Goal: Information Seeking & Learning: Find specific page/section

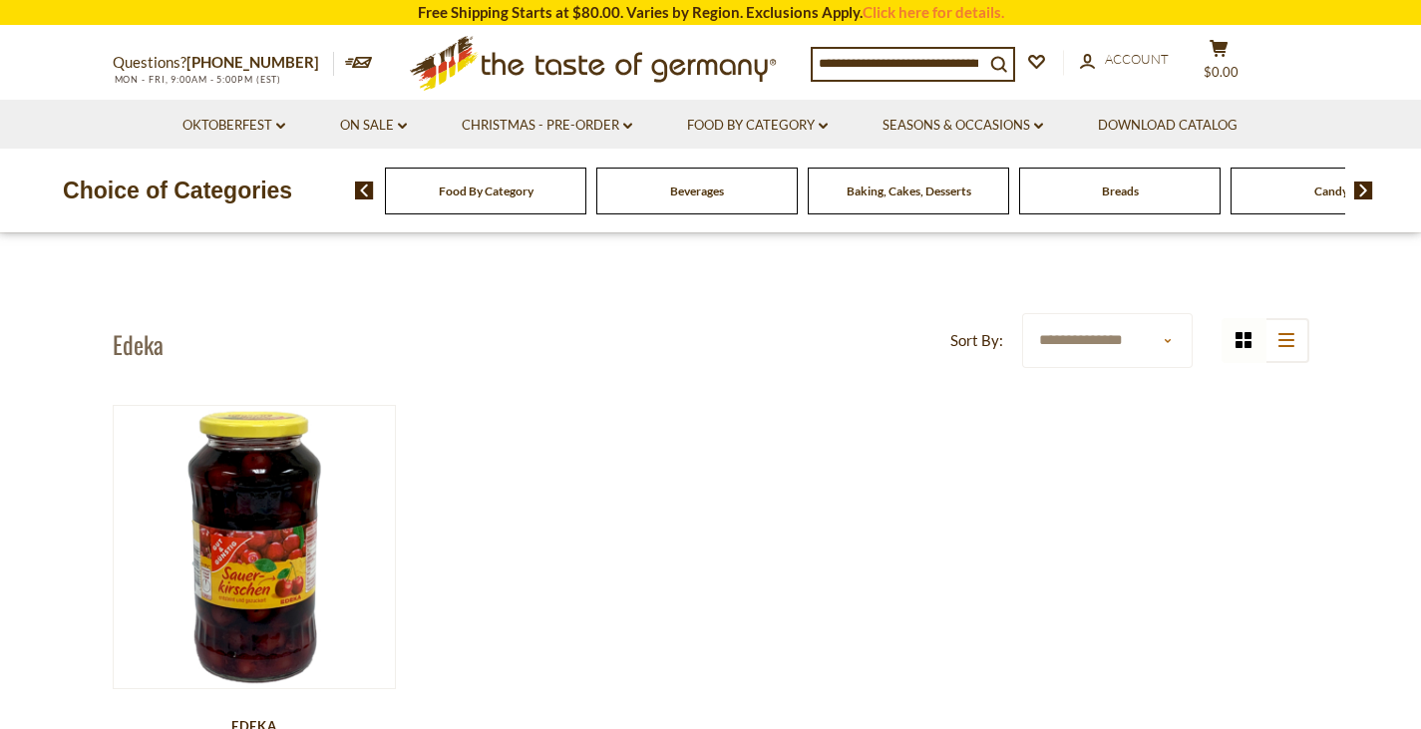
click at [586, 175] on div "Beverages" at bounding box center [485, 190] width 201 height 47
click at [679, 196] on span "Beverages" at bounding box center [697, 190] width 54 height 15
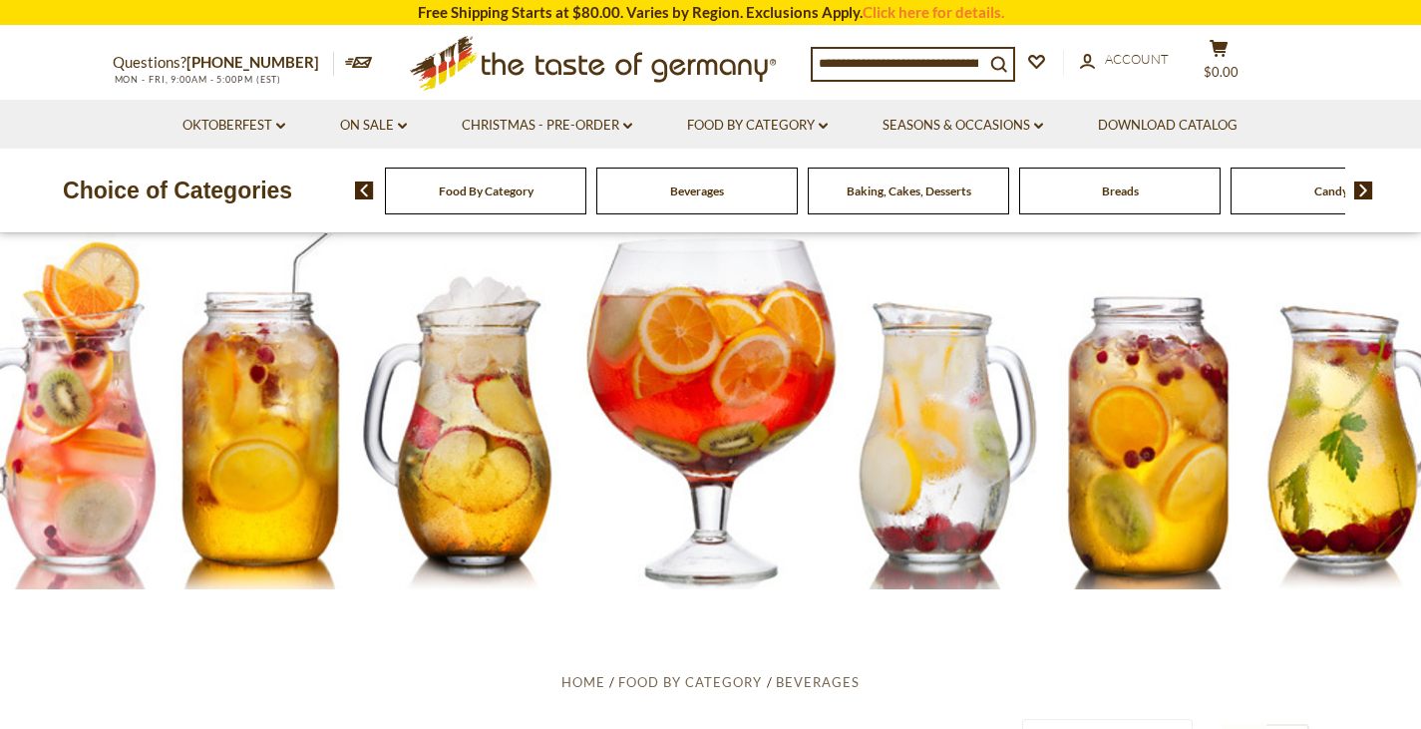
click at [1365, 193] on img at bounding box center [1363, 190] width 19 height 18
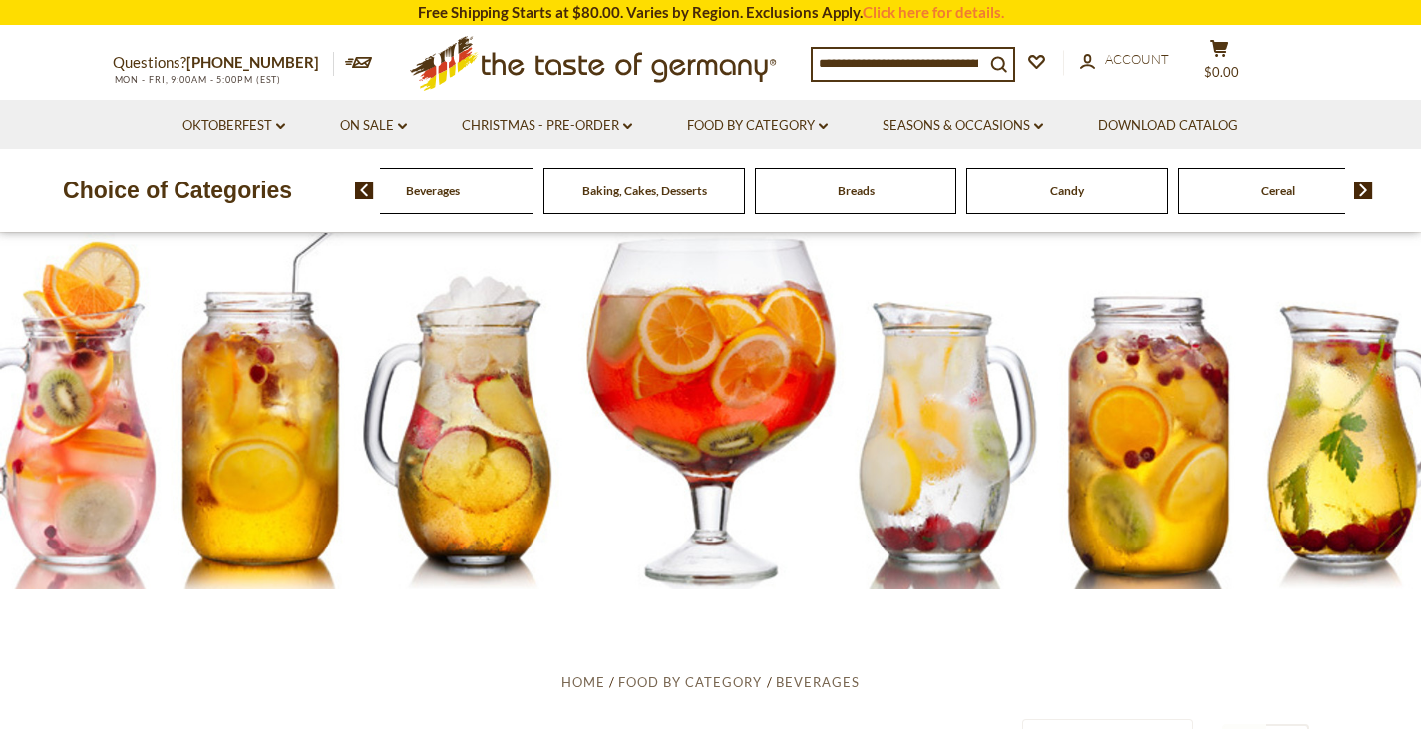
click at [1365, 193] on img at bounding box center [1363, 190] width 19 height 18
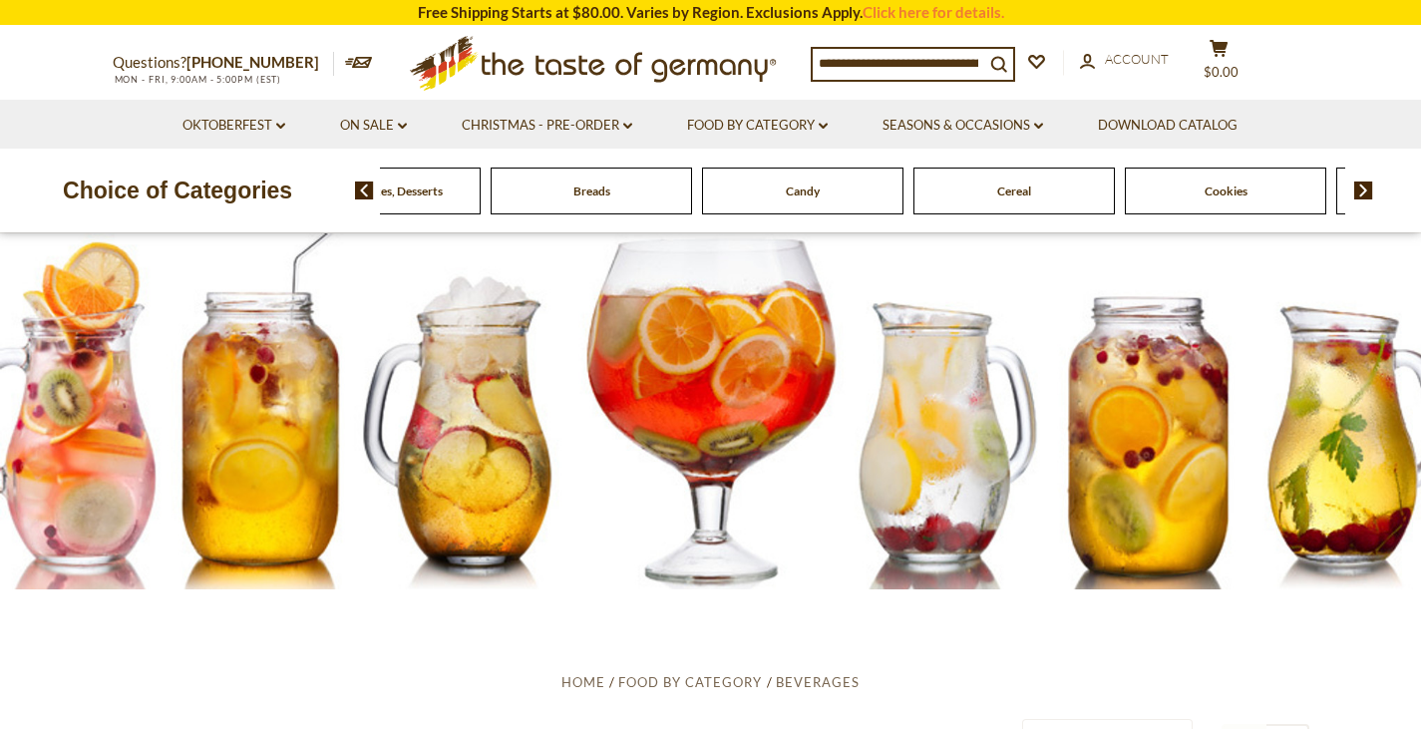
click at [1365, 193] on img at bounding box center [1363, 190] width 19 height 18
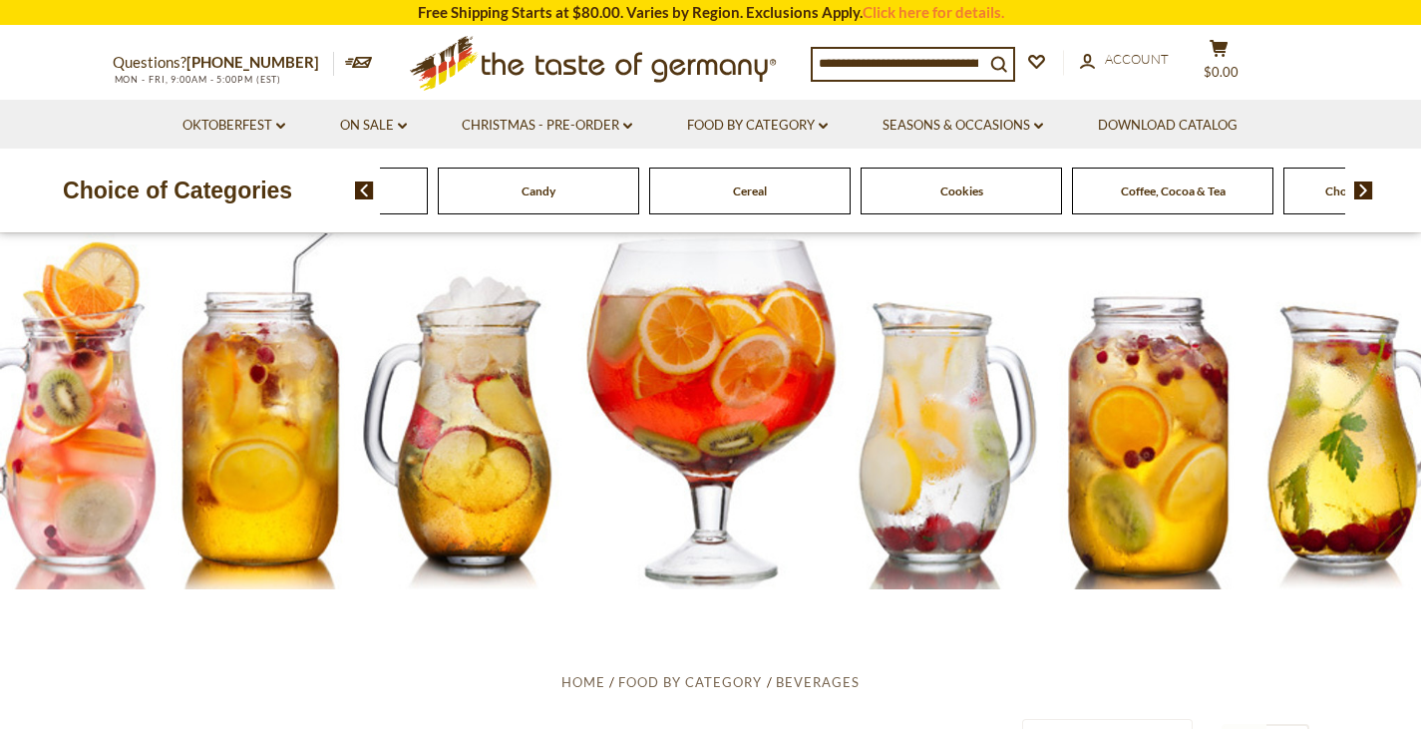
click at [1365, 193] on img at bounding box center [1363, 190] width 19 height 18
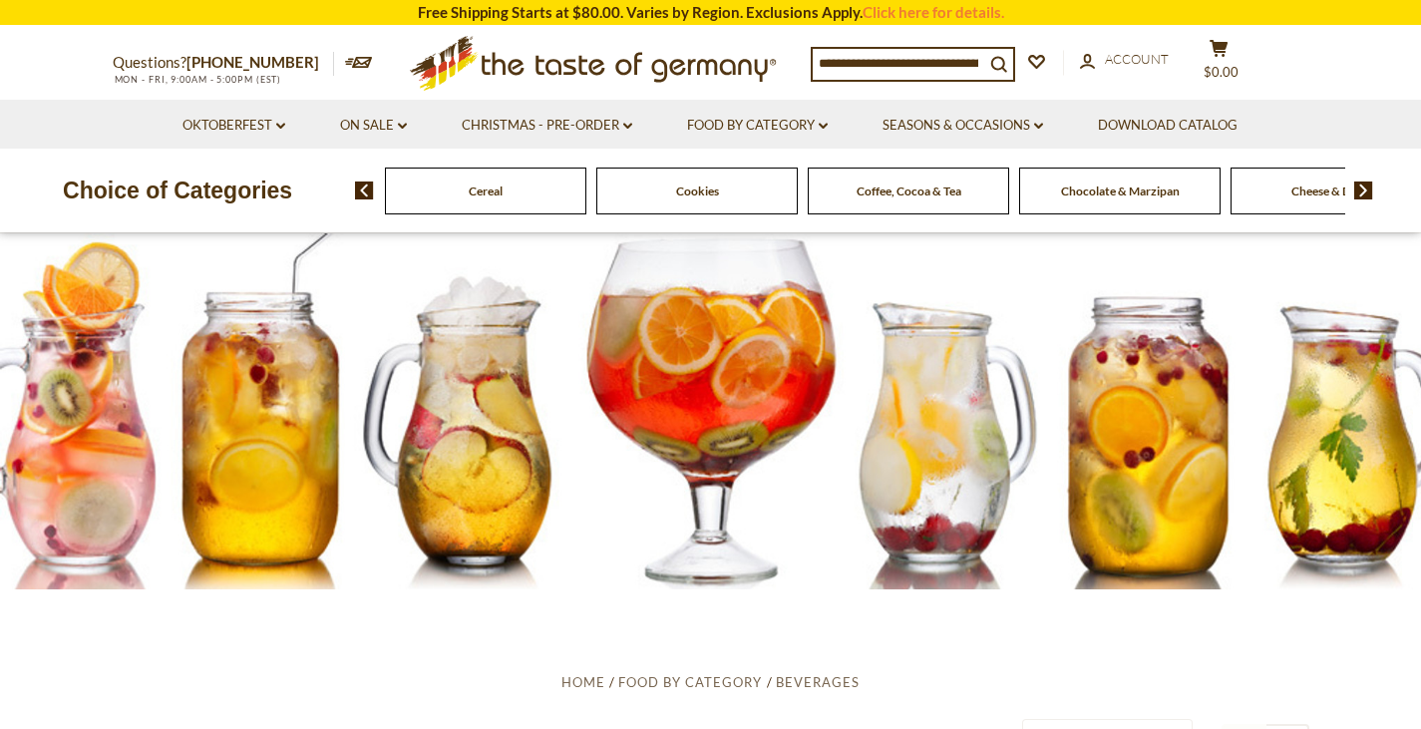
click at [1365, 193] on img at bounding box center [1363, 190] width 19 height 18
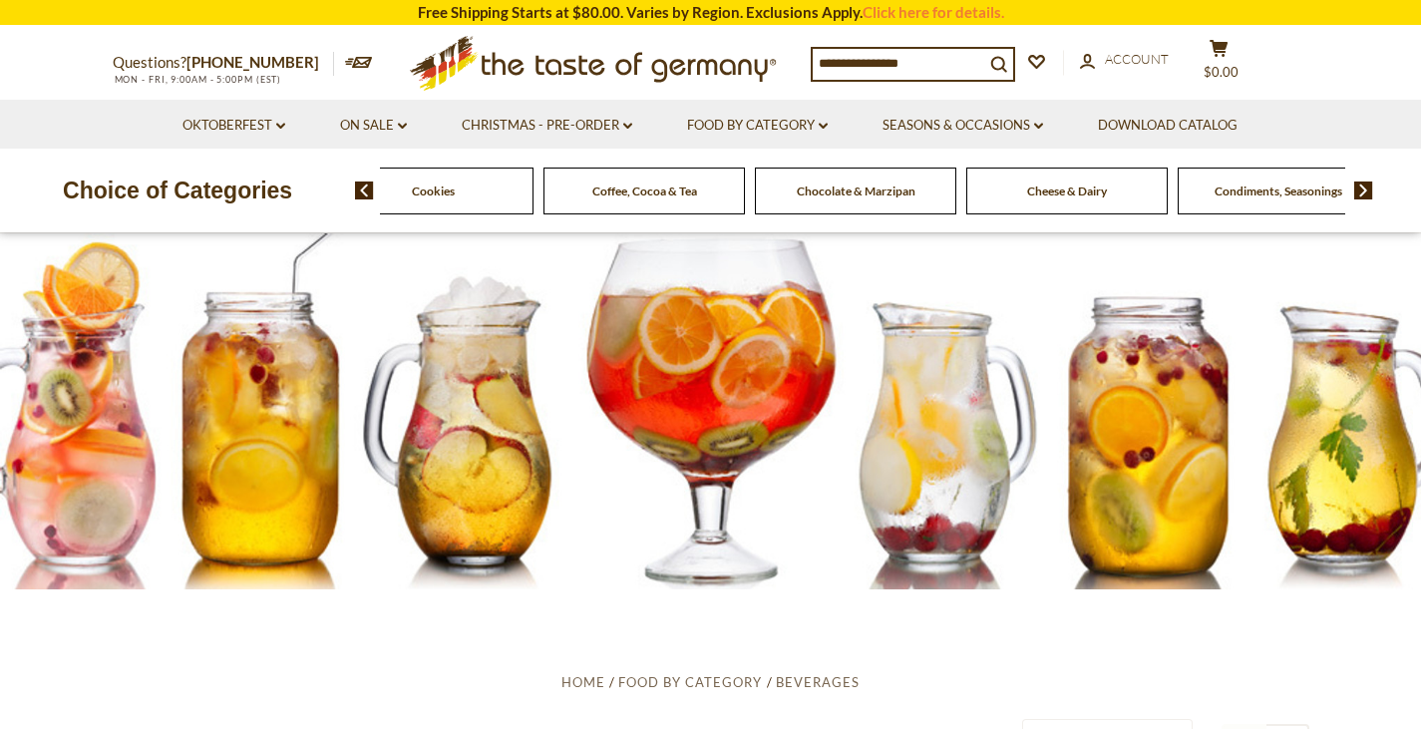
click at [1365, 193] on img at bounding box center [1363, 190] width 19 height 18
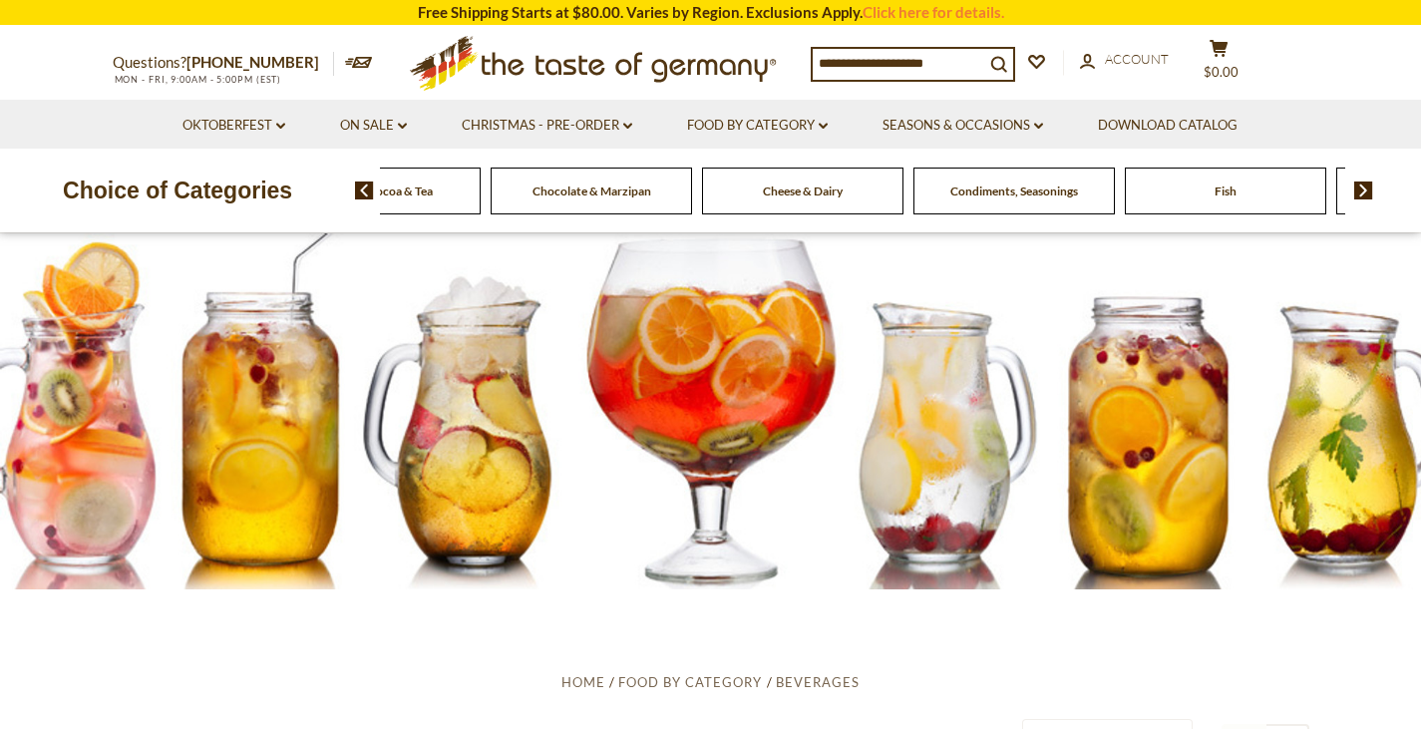
click at [1365, 193] on img at bounding box center [1363, 190] width 19 height 18
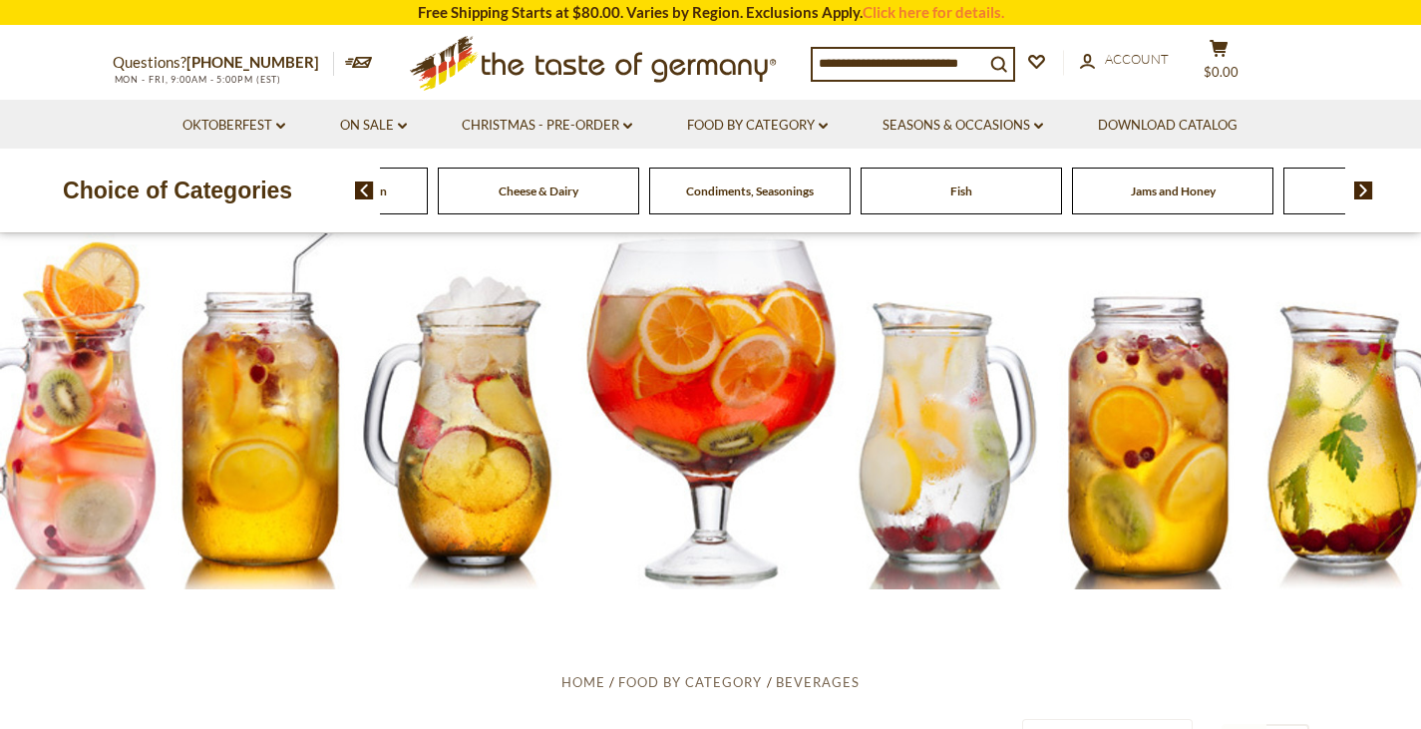
click at [1365, 193] on img at bounding box center [1363, 190] width 19 height 18
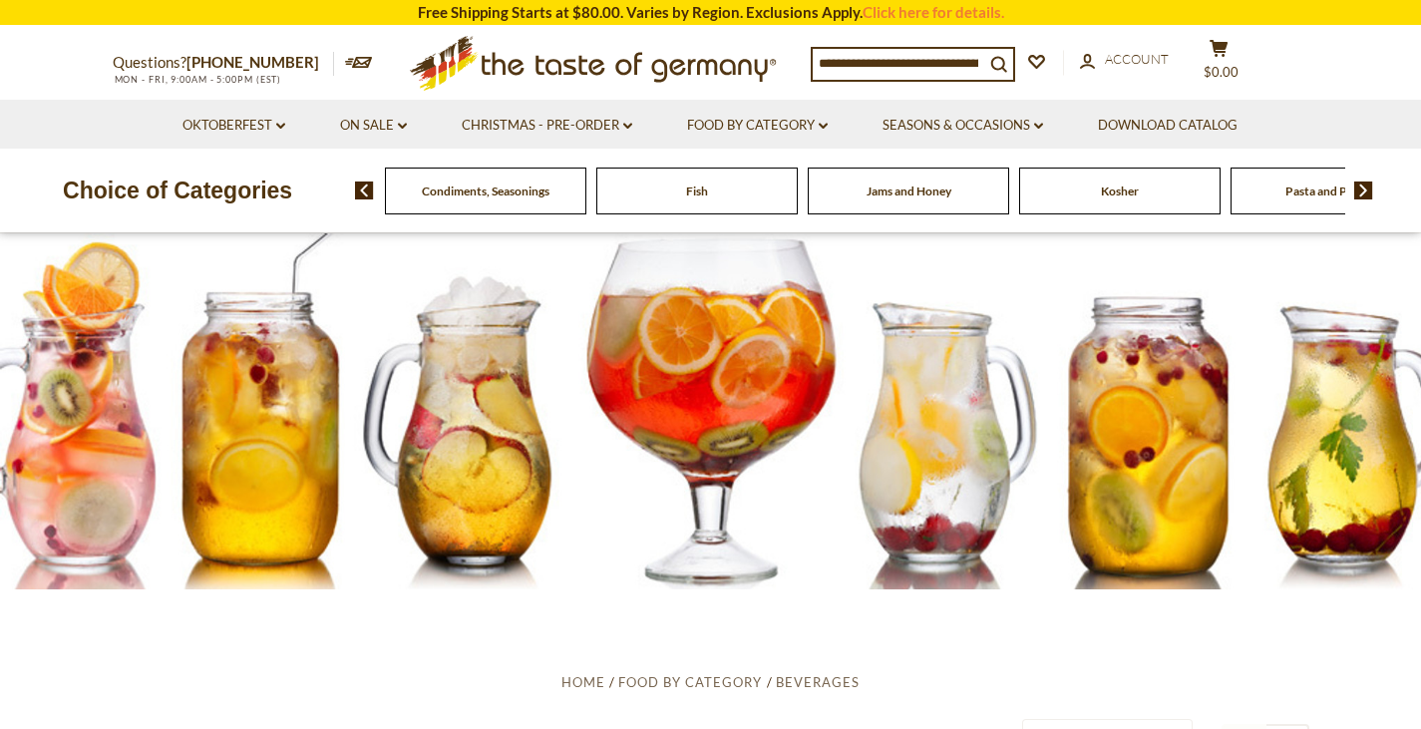
click at [1365, 193] on img at bounding box center [1363, 190] width 19 height 18
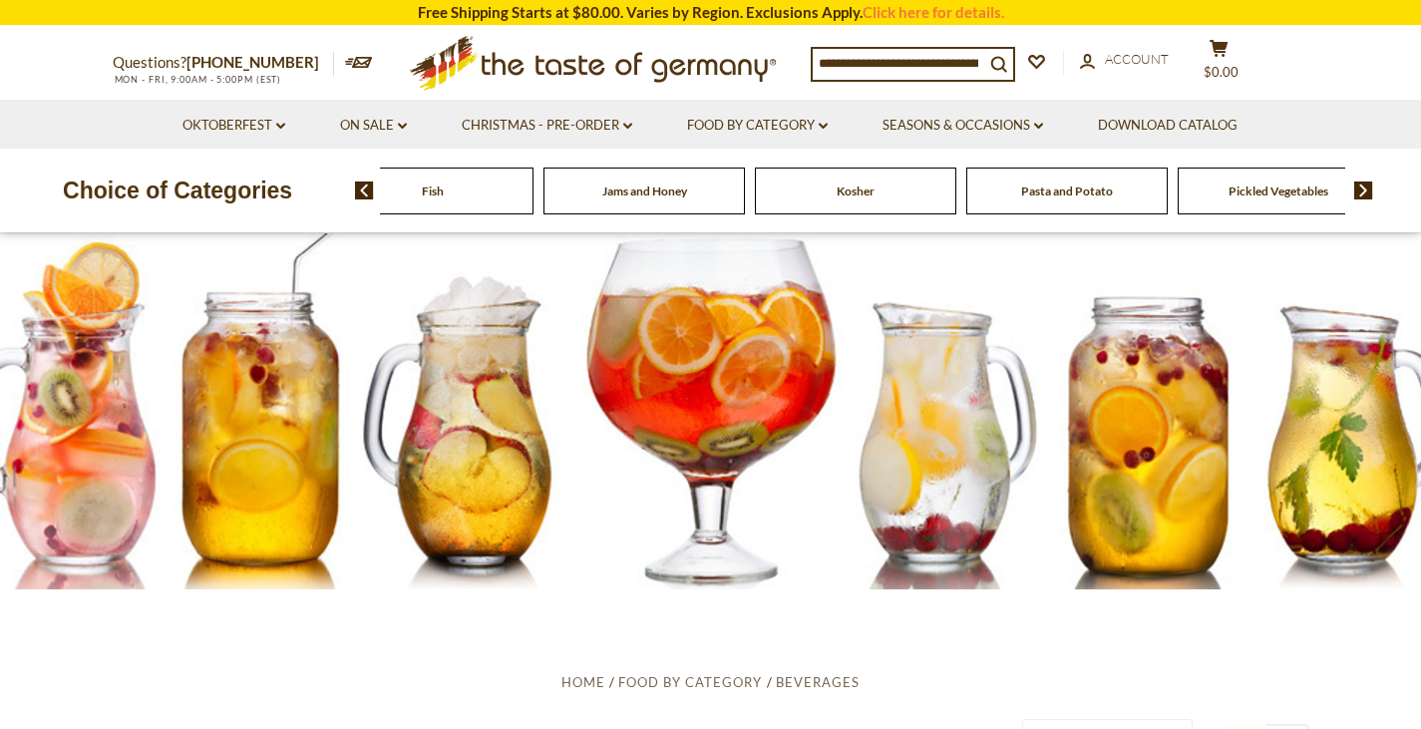
click at [1365, 193] on img at bounding box center [1363, 190] width 19 height 18
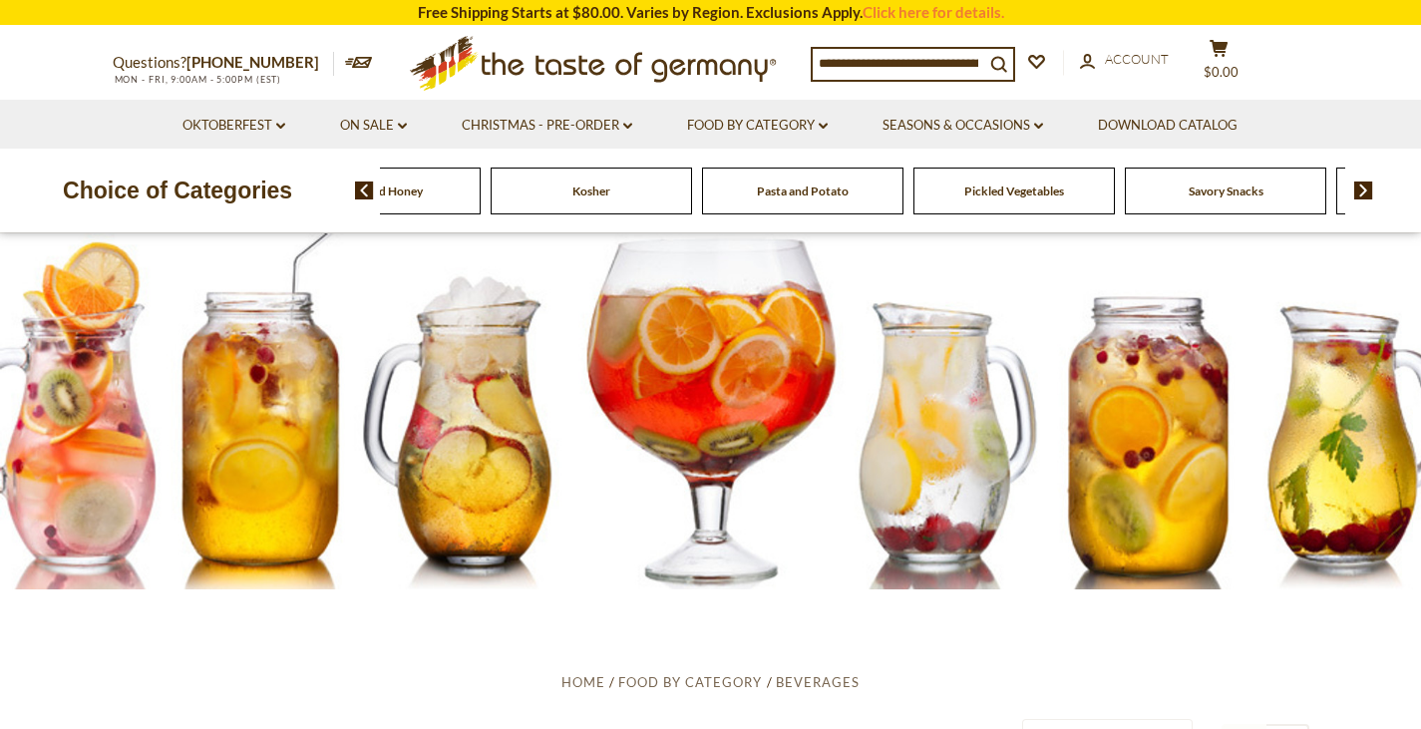
click at [1365, 193] on img at bounding box center [1363, 190] width 19 height 18
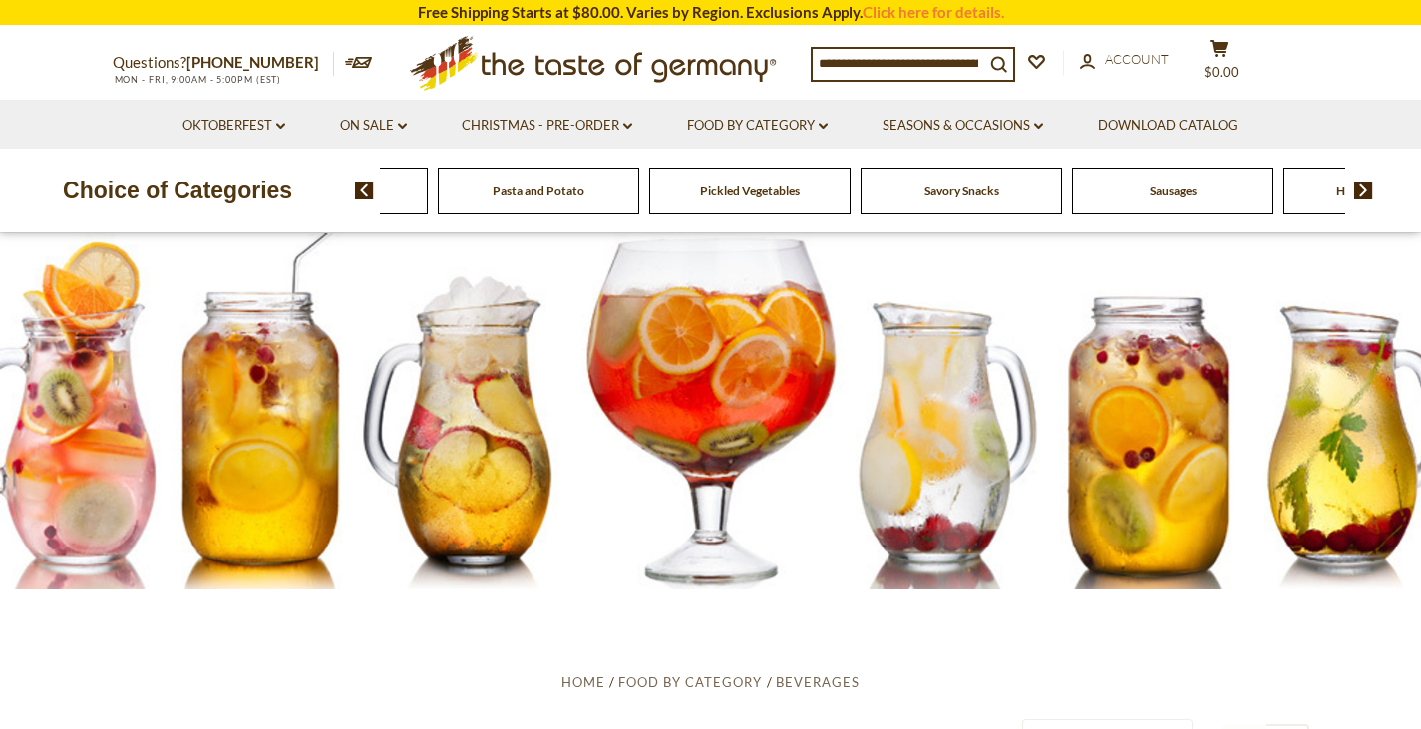
click at [1365, 193] on img at bounding box center [1363, 190] width 19 height 18
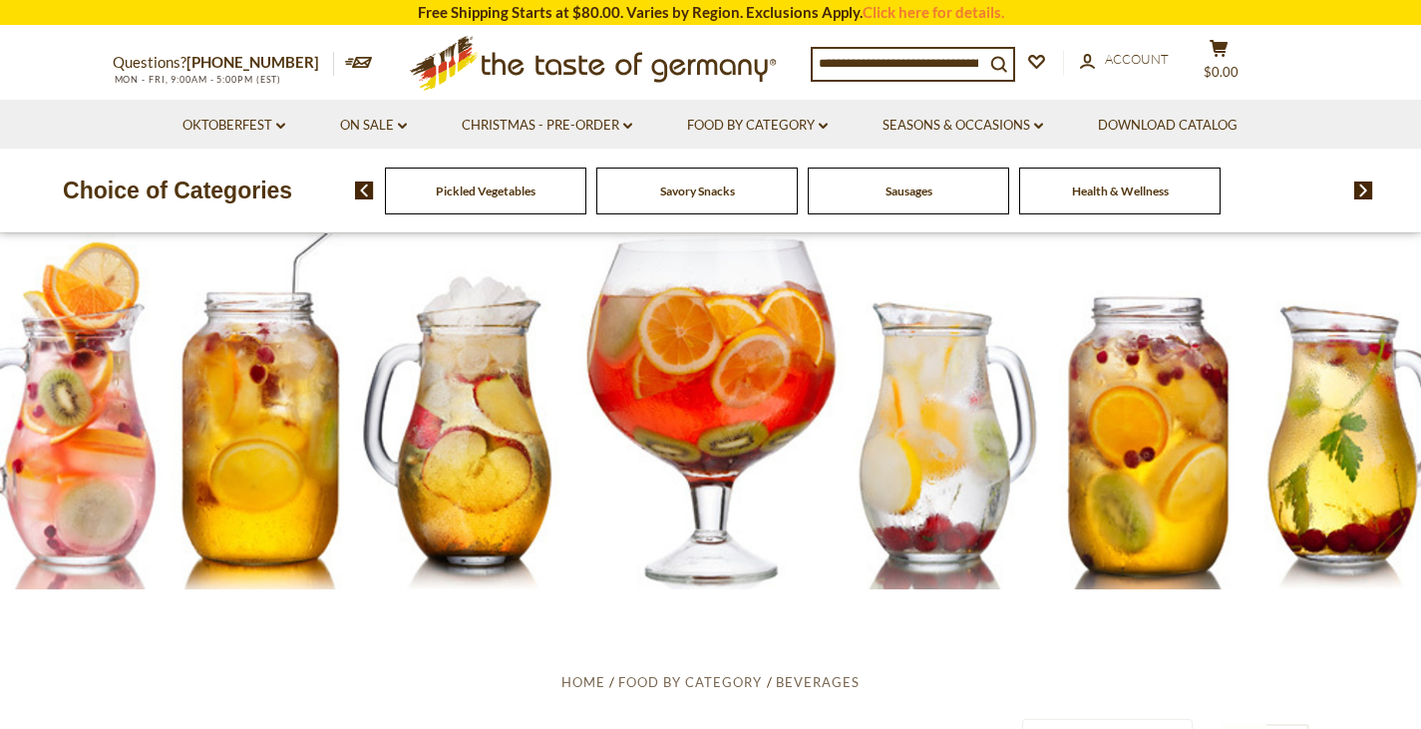
click at [1365, 193] on img at bounding box center [1363, 190] width 19 height 18
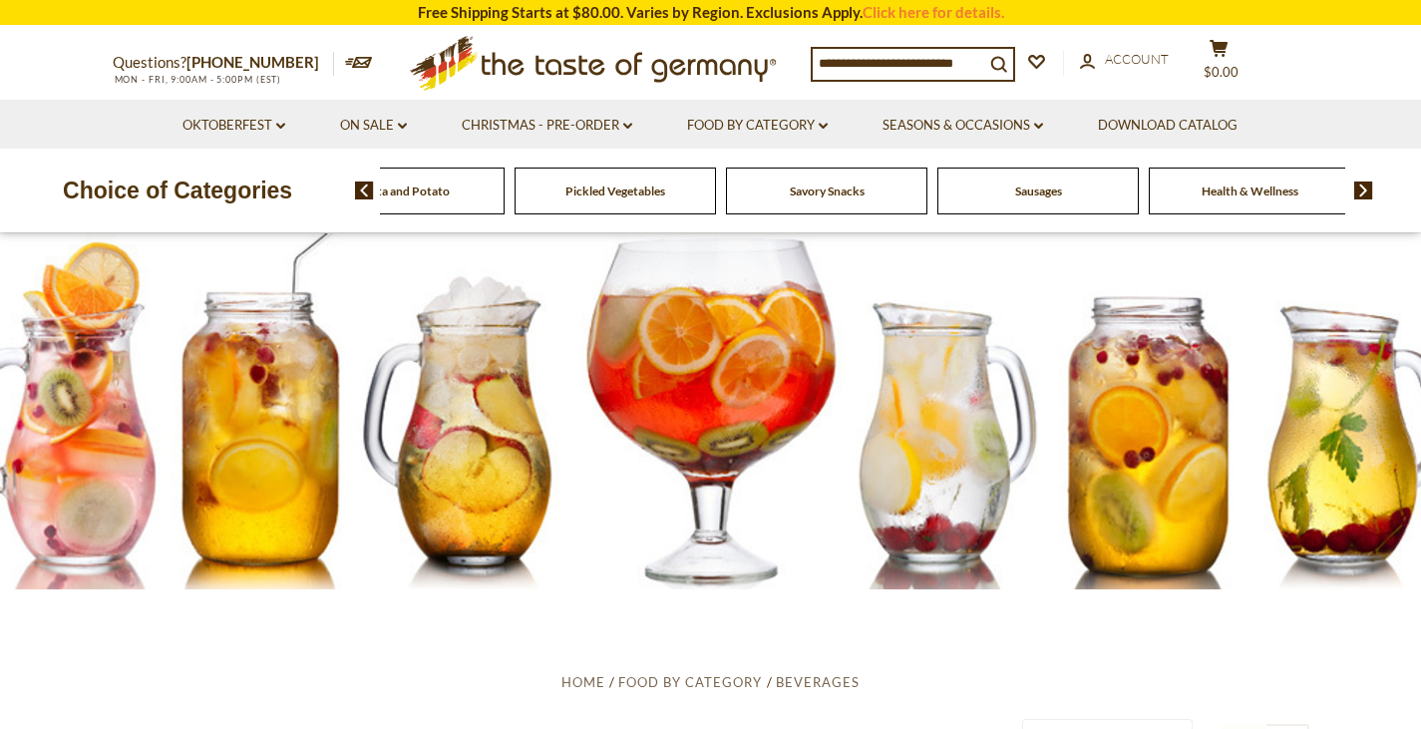
click at [362, 189] on img at bounding box center [364, 190] width 19 height 18
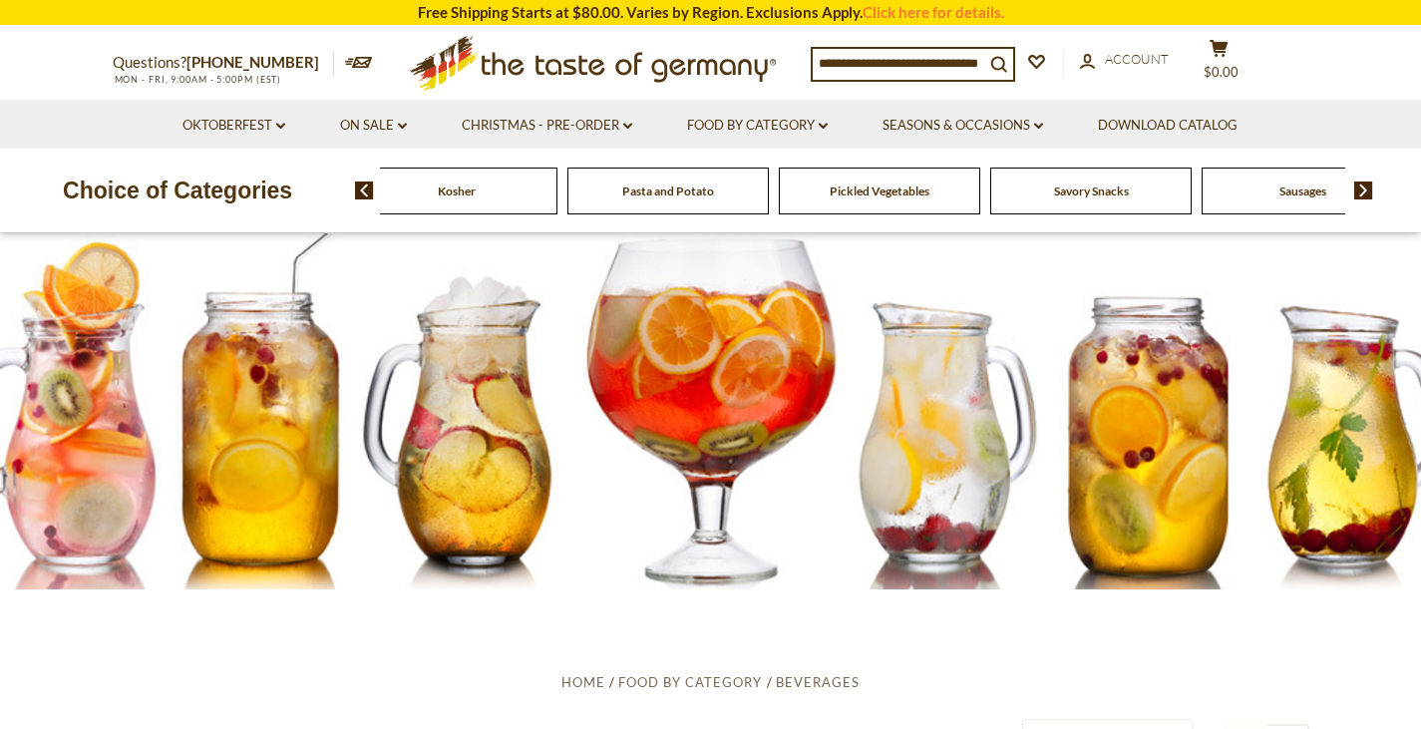
click at [350, 189] on span at bounding box center [357, 190] width 34 height 18
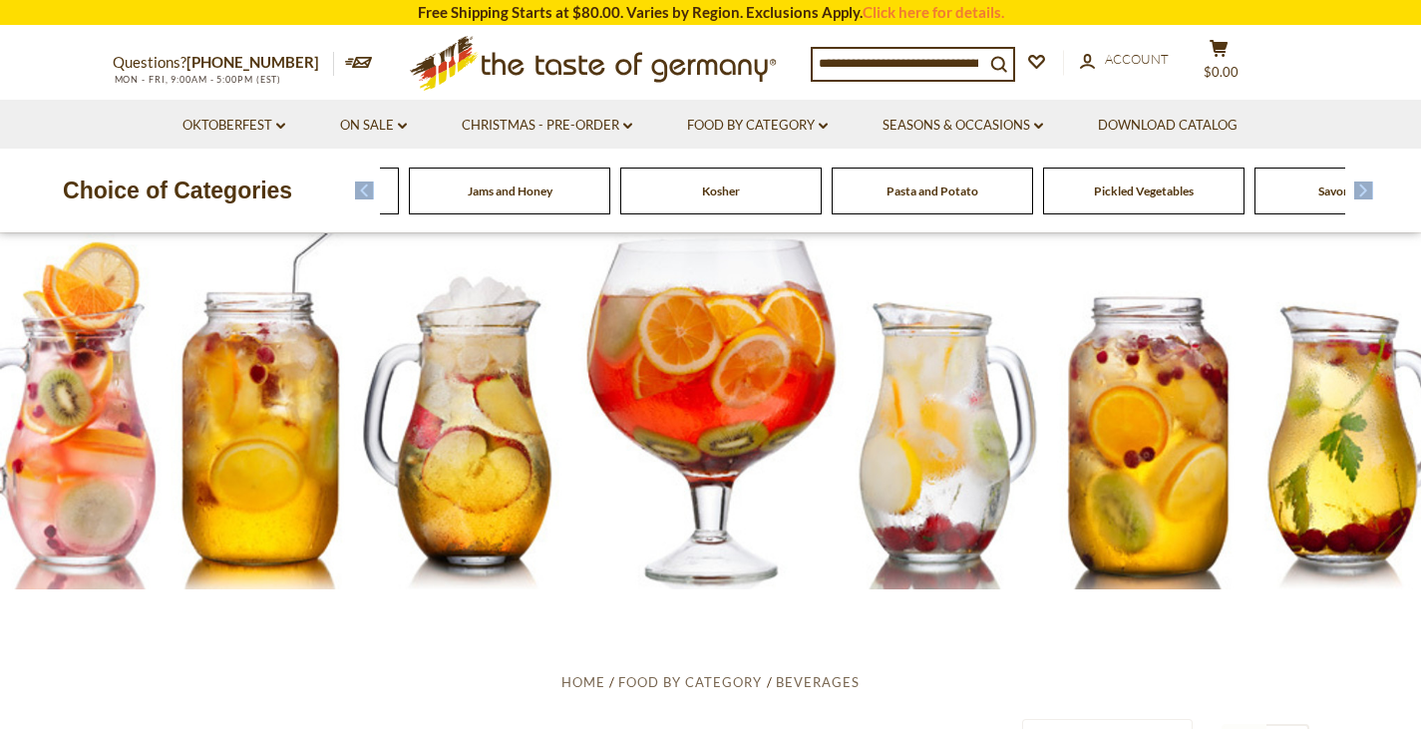
click at [350, 189] on span at bounding box center [357, 190] width 34 height 18
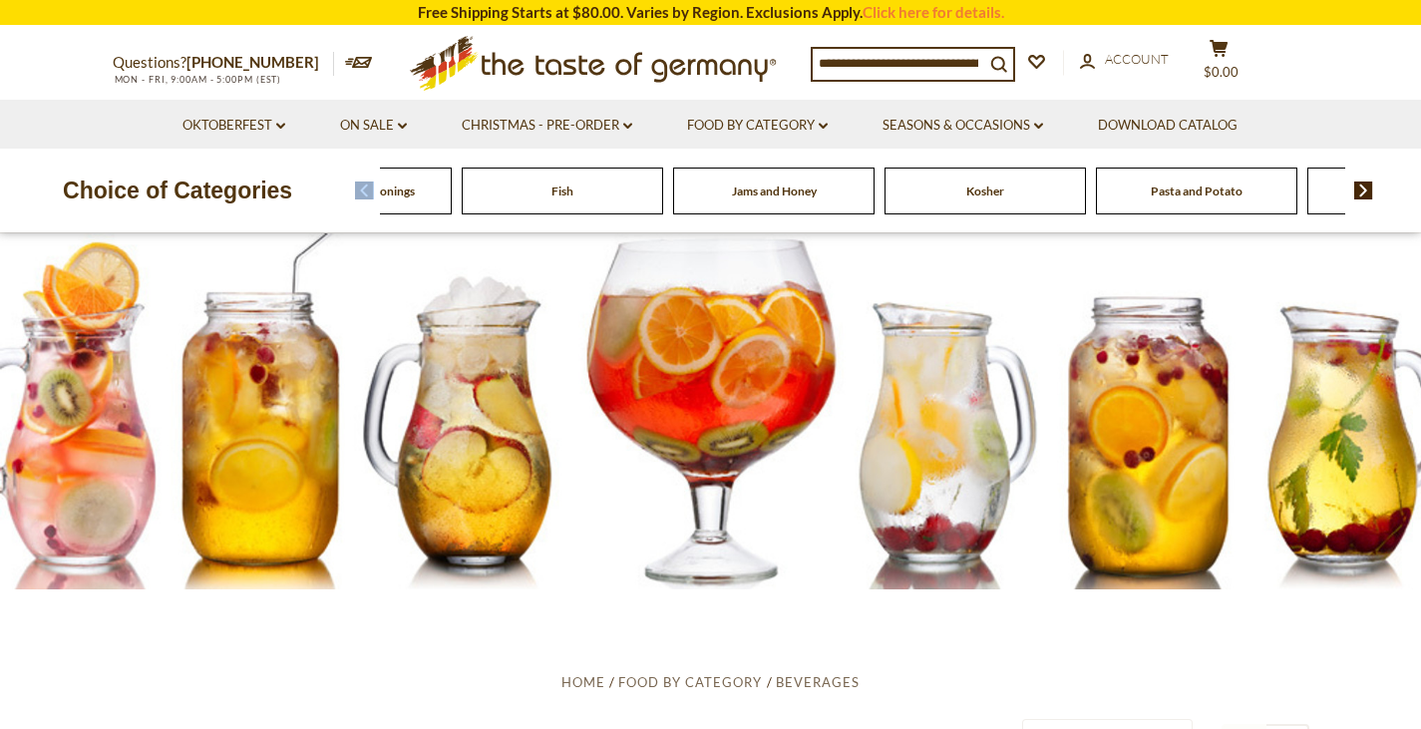
click at [350, 189] on span at bounding box center [357, 190] width 34 height 18
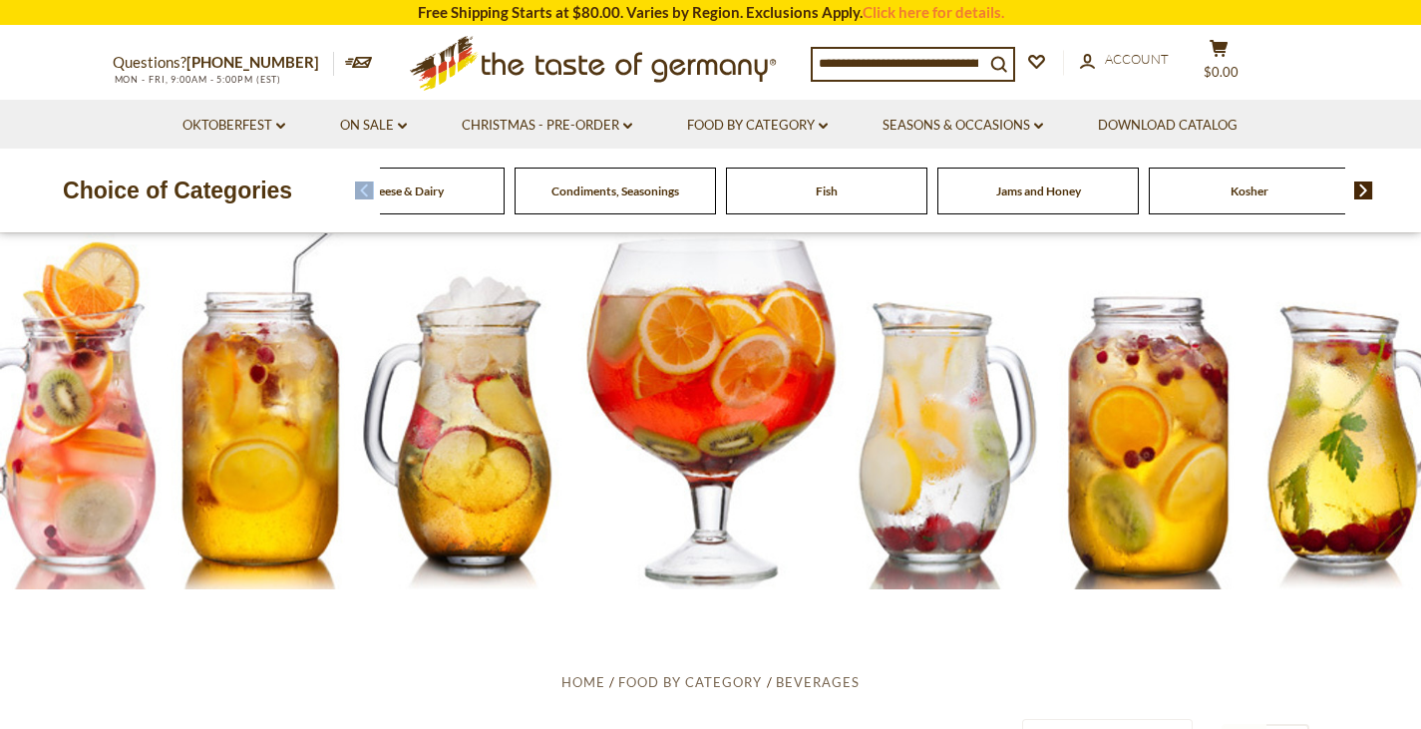
click at [350, 189] on span at bounding box center [357, 190] width 34 height 18
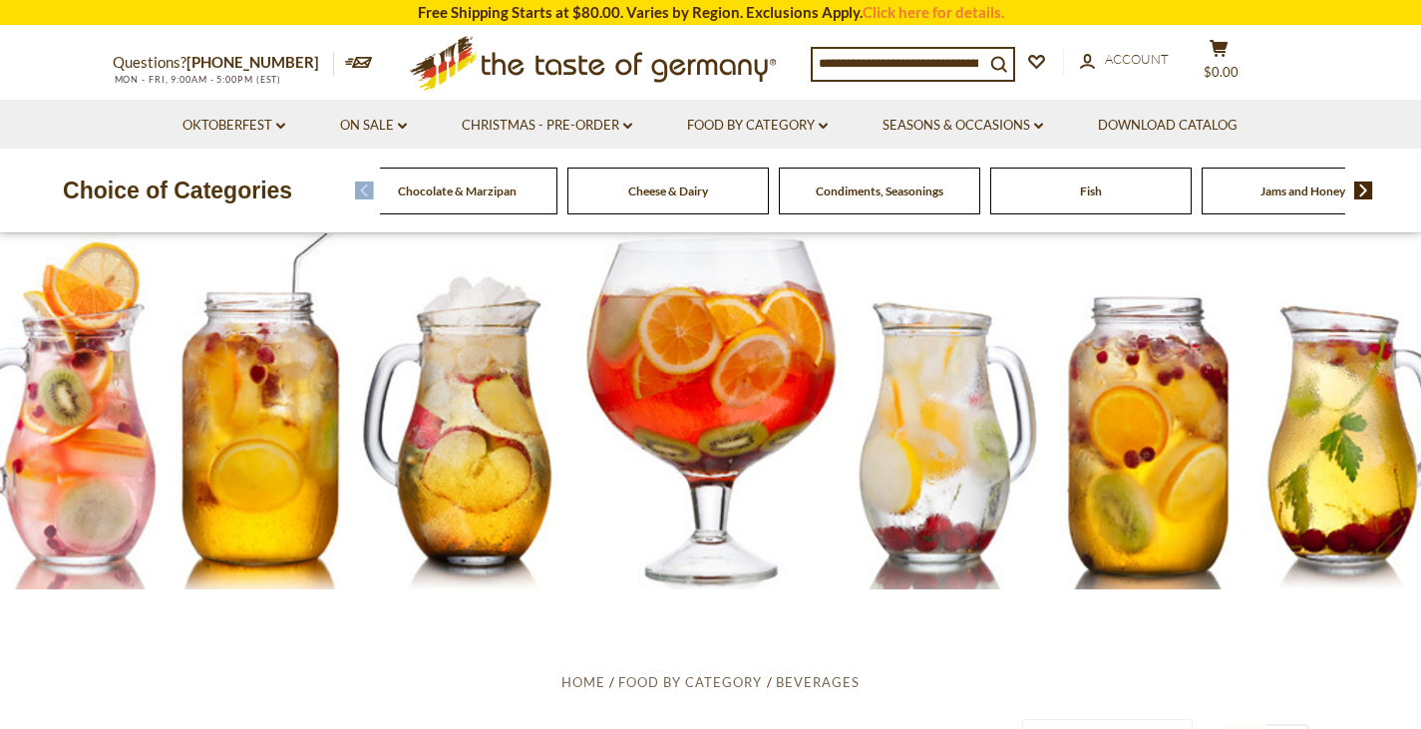
click at [350, 189] on span at bounding box center [357, 190] width 34 height 18
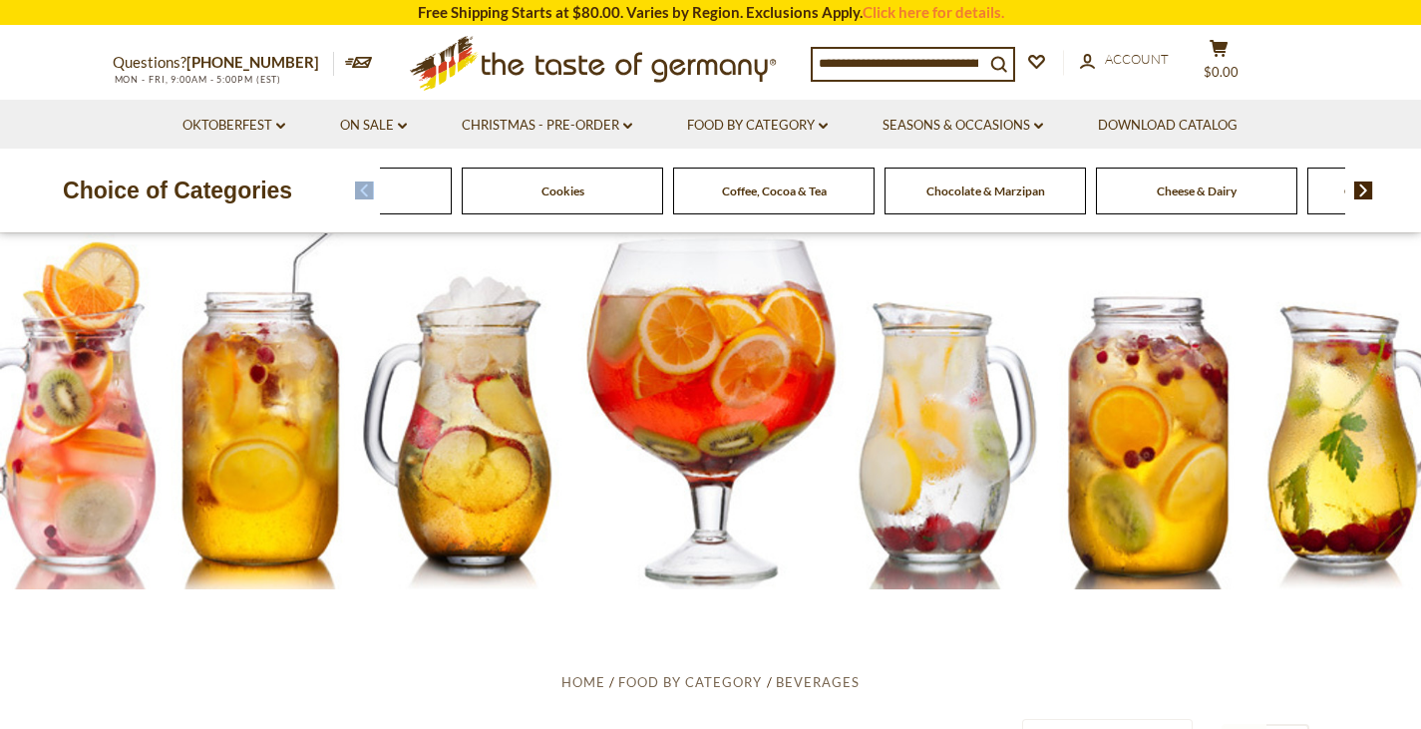
click at [350, 189] on span at bounding box center [357, 190] width 34 height 18
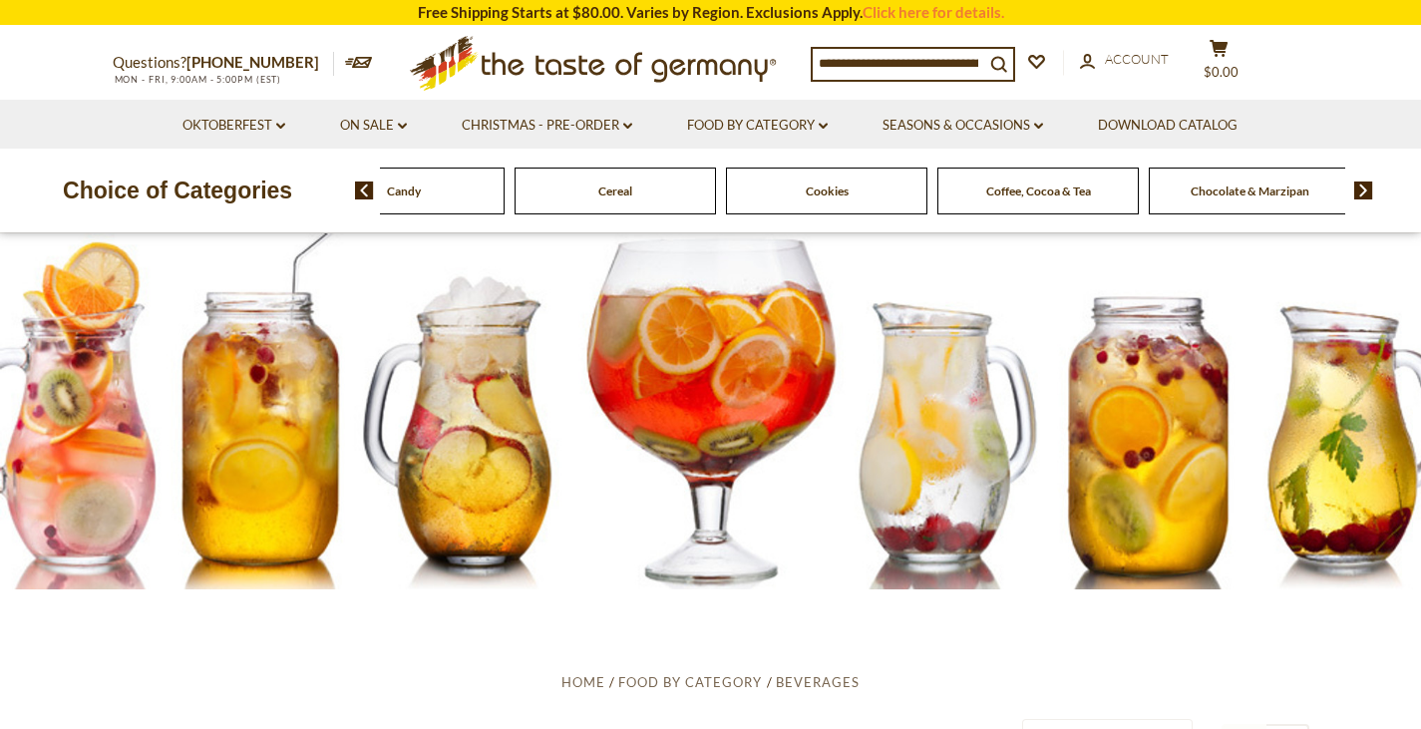
click at [350, 189] on span at bounding box center [357, 190] width 34 height 18
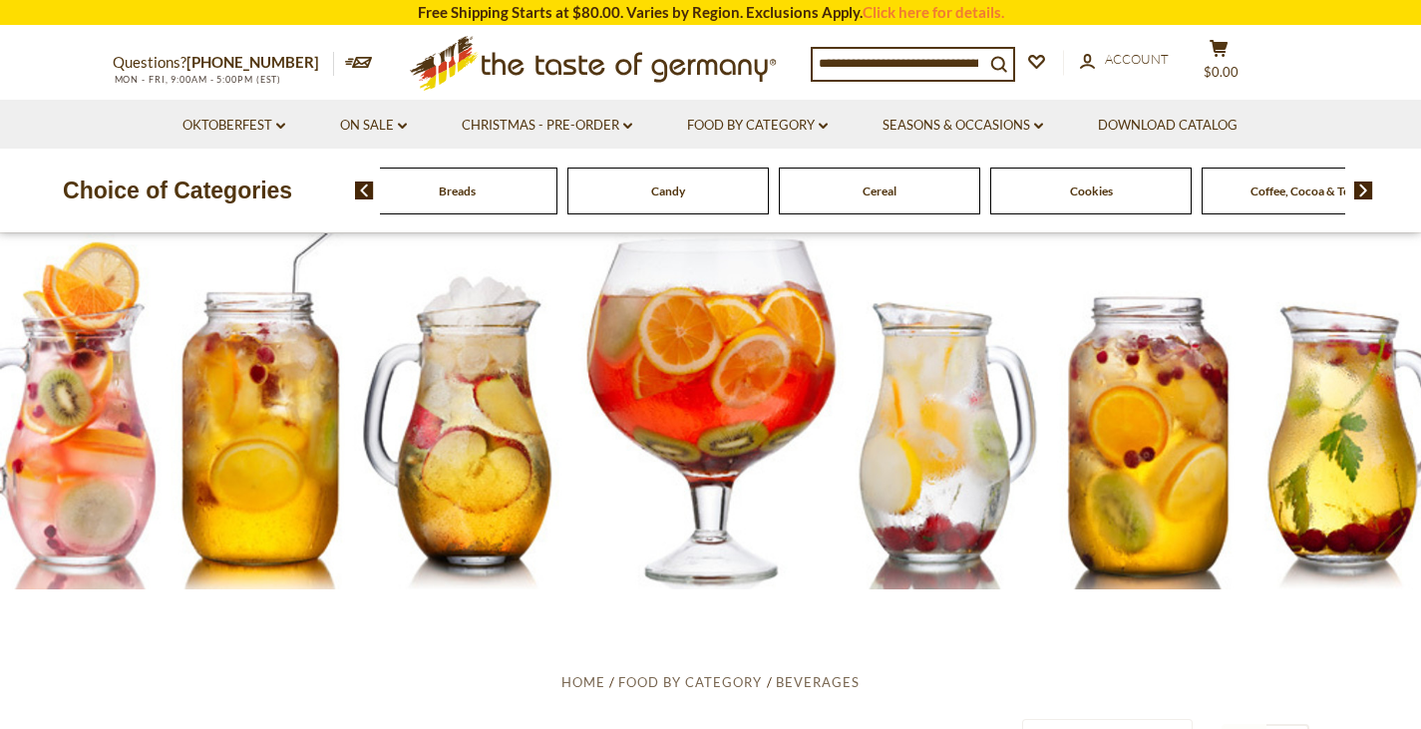
click at [350, 189] on span at bounding box center [357, 190] width 34 height 18
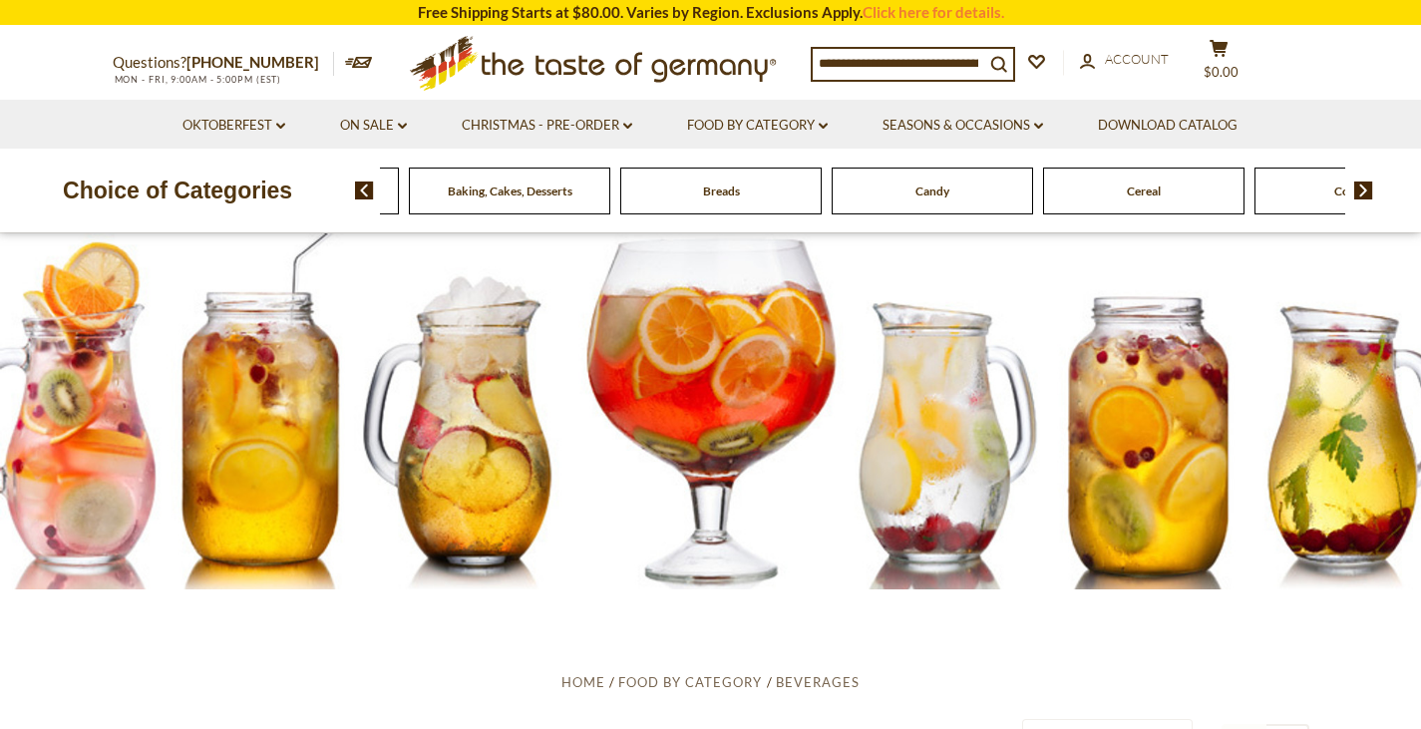
click at [350, 189] on span at bounding box center [357, 190] width 34 height 18
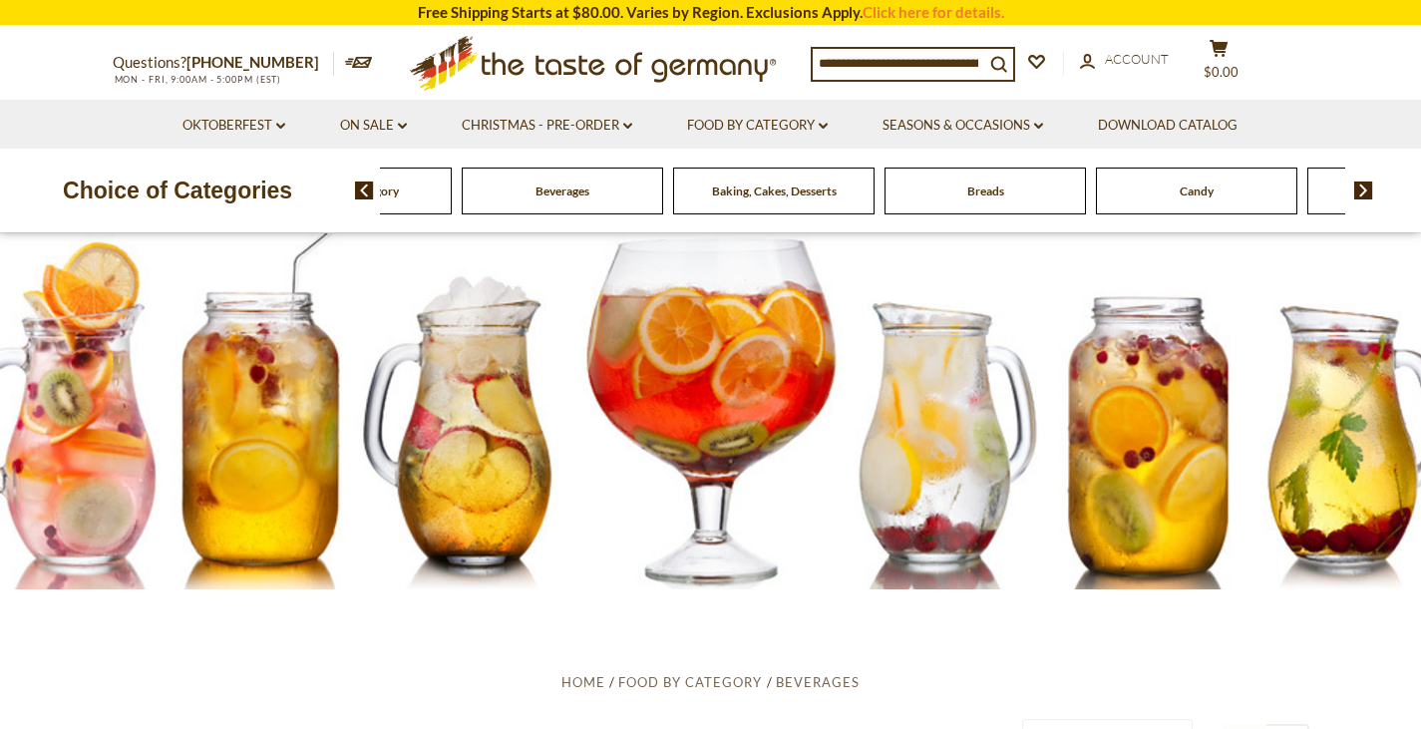
click at [350, 189] on span at bounding box center [357, 190] width 34 height 18
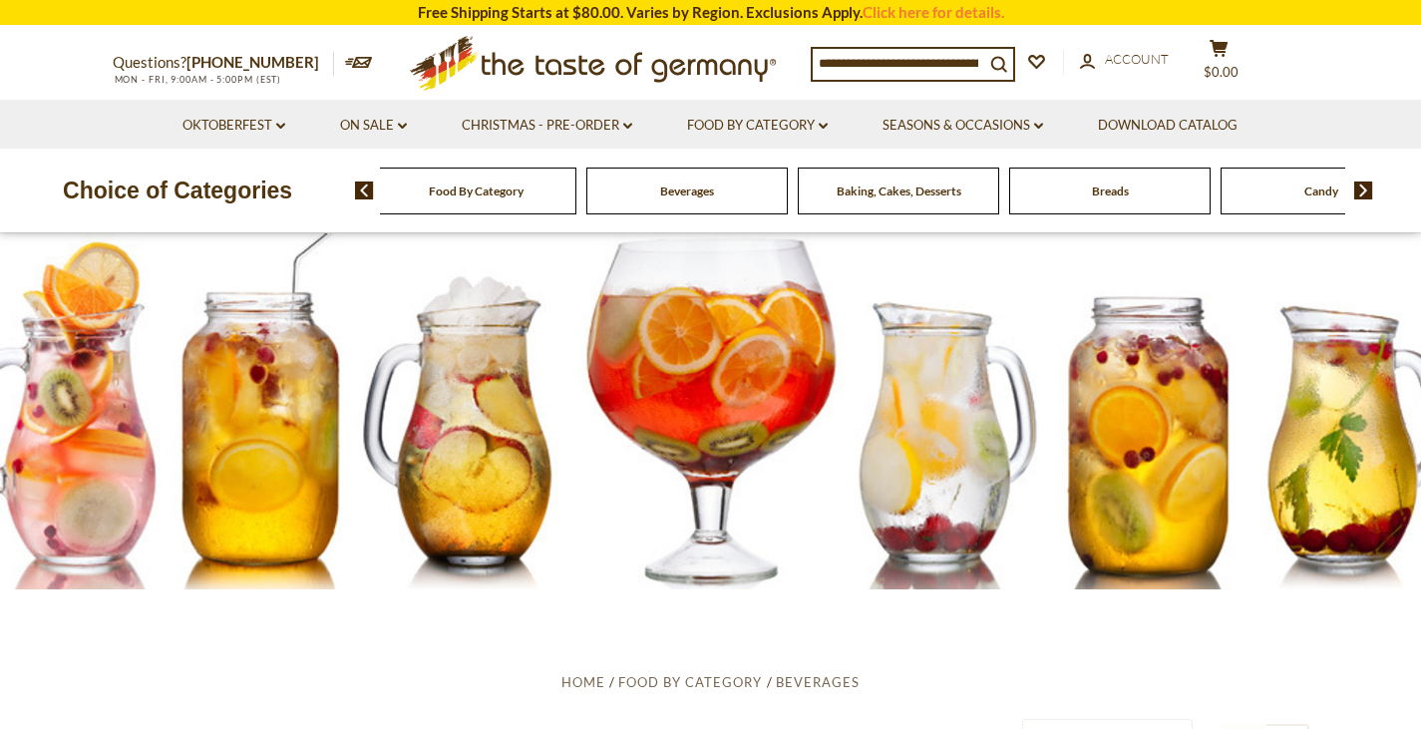
click at [350, 189] on span at bounding box center [357, 190] width 34 height 18
click at [869, 62] on input at bounding box center [898, 63] width 171 height 28
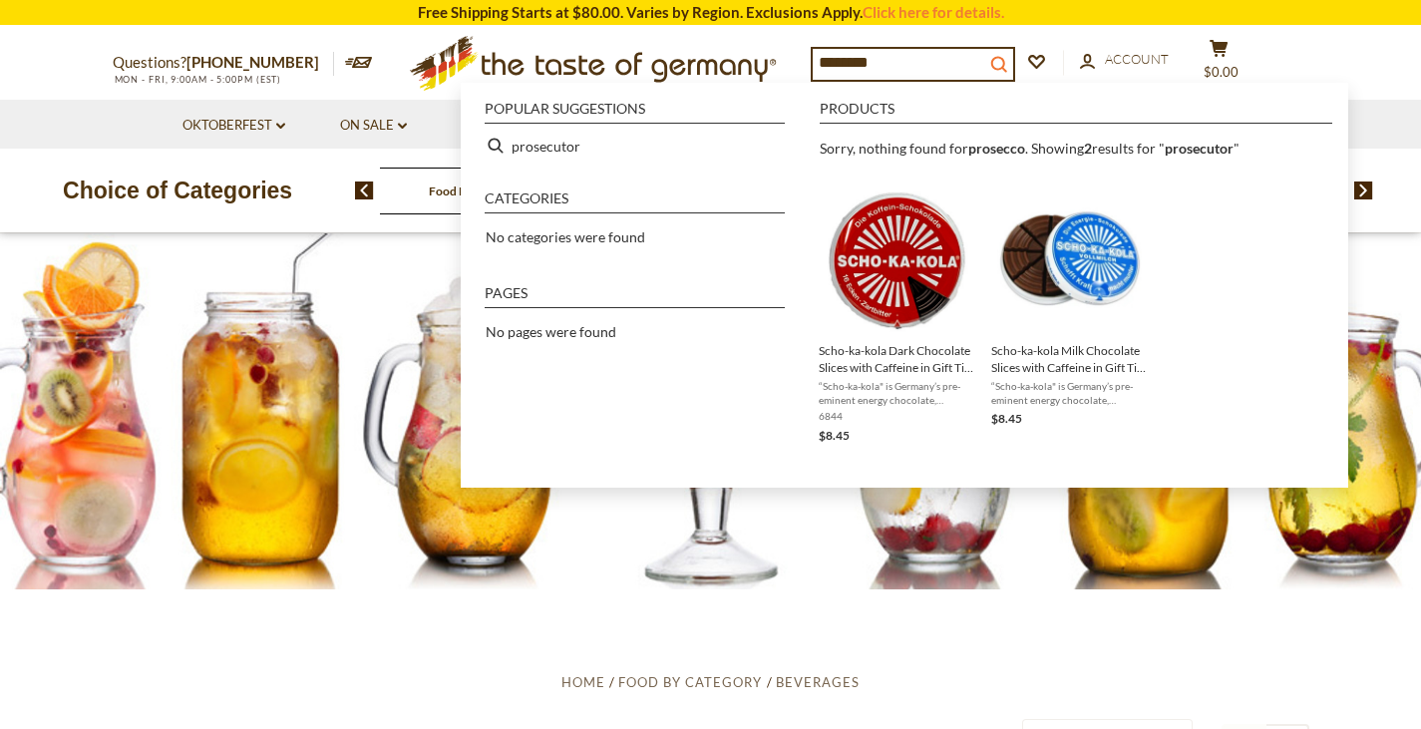
click at [1007, 56] on icon "search_icon" at bounding box center [998, 64] width 17 height 17
type input "**********"
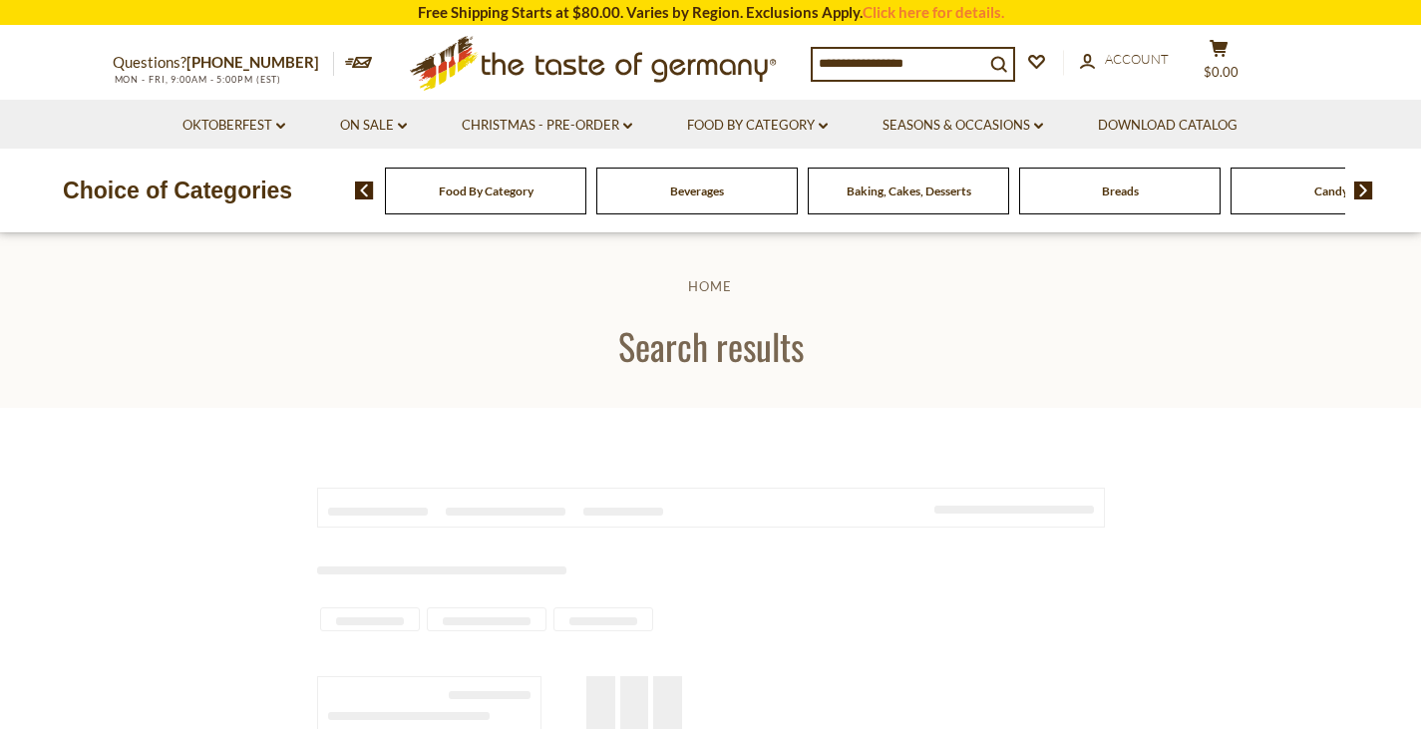
type input "**********"
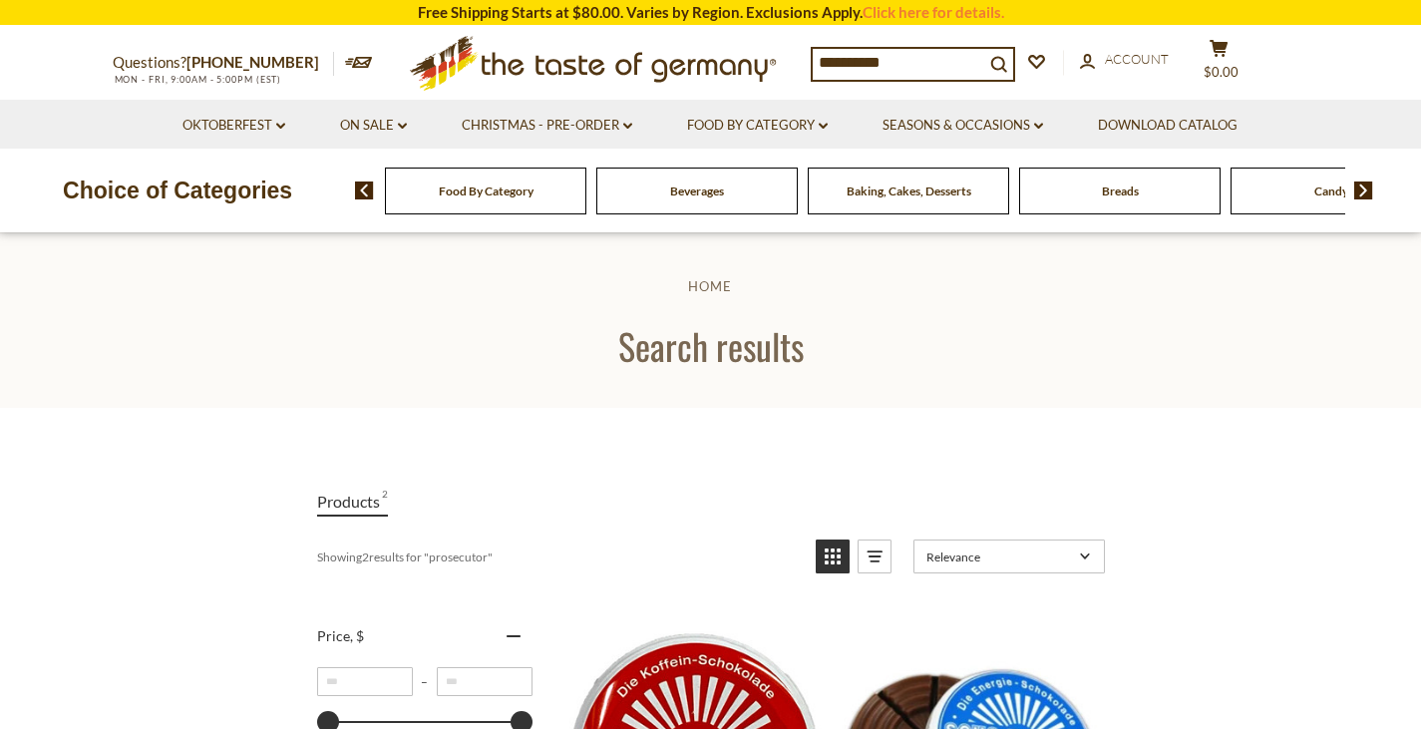
drag, startPoint x: 935, startPoint y: 59, endPoint x: 701, endPoint y: 77, distance: 235.0
click at [701, 77] on div "**********" at bounding box center [711, 63] width 1226 height 73
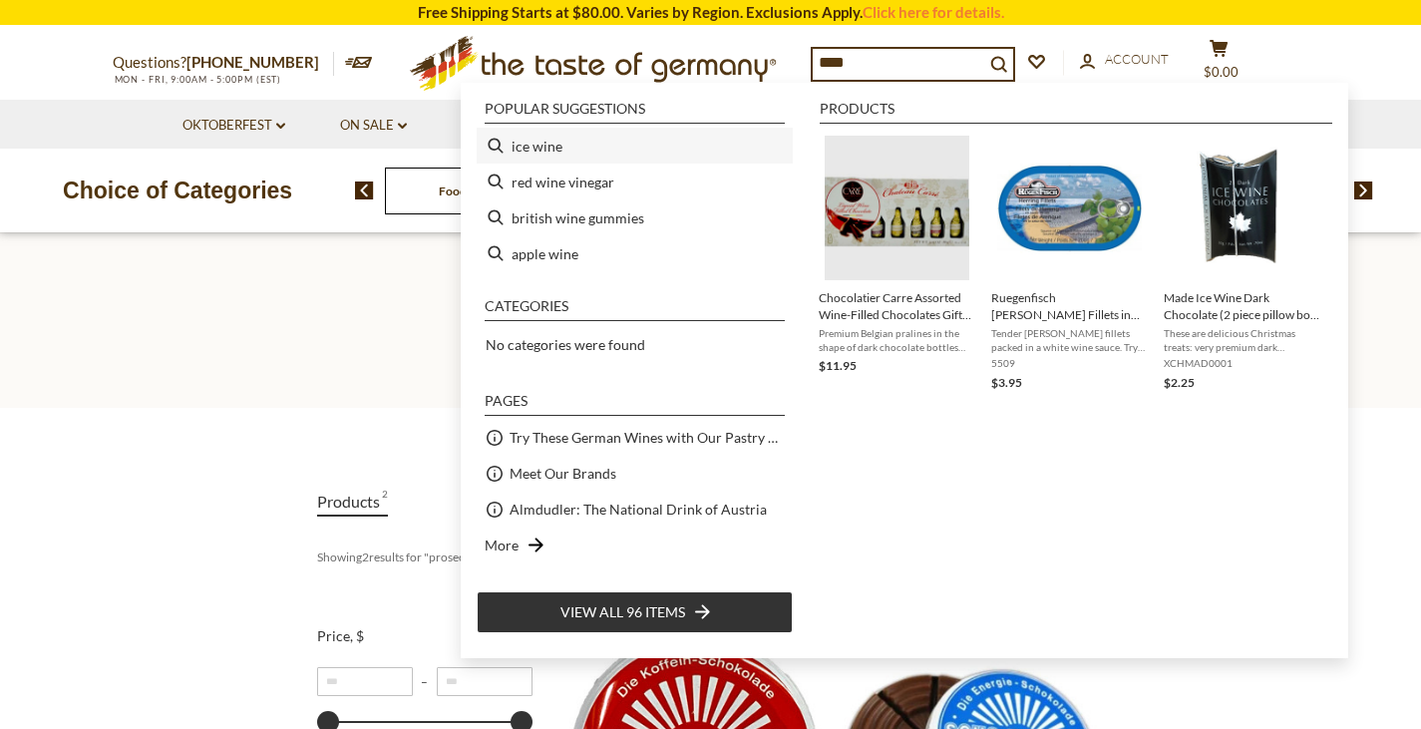
click at [535, 145] on li "ice wine" at bounding box center [635, 146] width 316 height 36
type input "********"
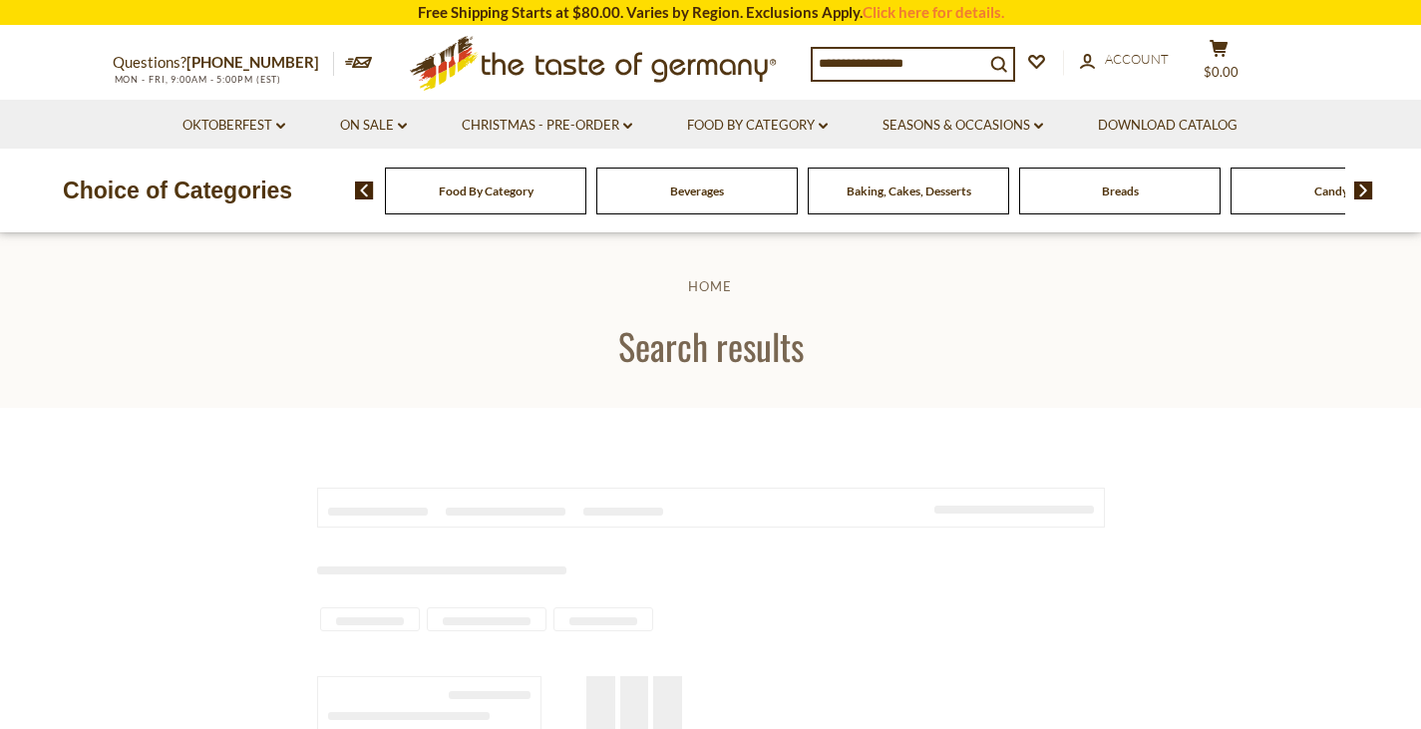
type input "********"
